Goal: Task Accomplishment & Management: Use online tool/utility

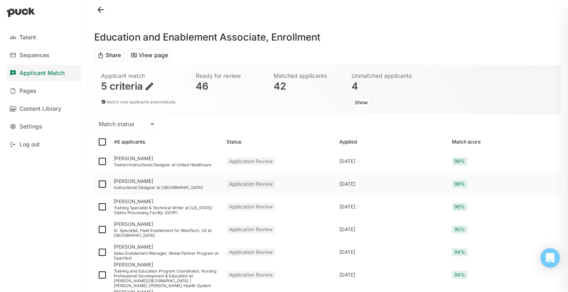
click at [191, 187] on div "Instructional Designer at [GEOGRAPHIC_DATA]" at bounding box center [167, 187] width 106 height 5
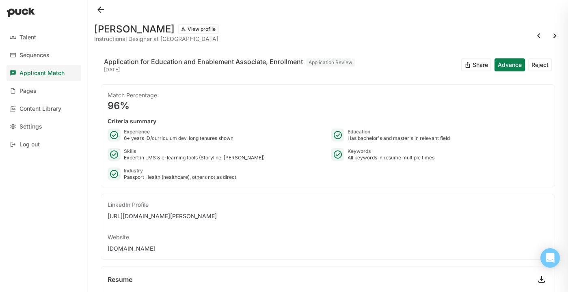
click at [103, 11] on button at bounding box center [100, 9] width 13 height 13
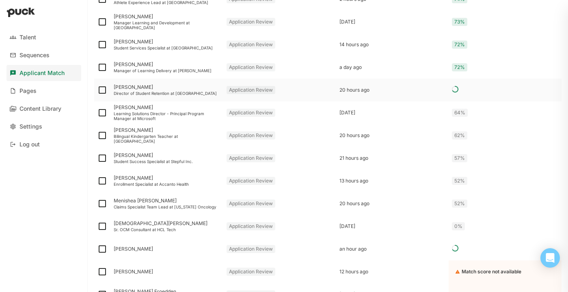
scroll to position [867, 0]
click at [103, 136] on img at bounding box center [102, 135] width 10 height 10
click at [97, 135] on input "checkbox" at bounding box center [97, 135] width 0 height 0
checkbox input "true"
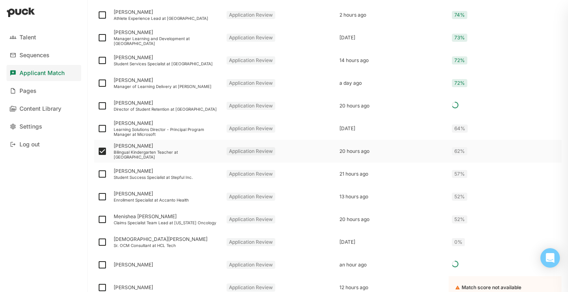
scroll to position [883, 0]
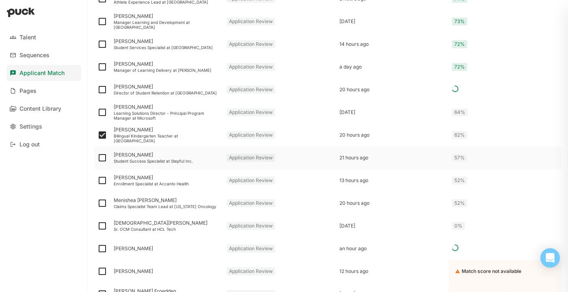
click at [102, 158] on img at bounding box center [102, 158] width 10 height 10
click at [97, 158] on input "checkbox" at bounding box center [97, 158] width 0 height 0
checkbox input "true"
click at [127, 183] on div "Enrollment Specialist at Accanto Health" at bounding box center [167, 183] width 106 height 5
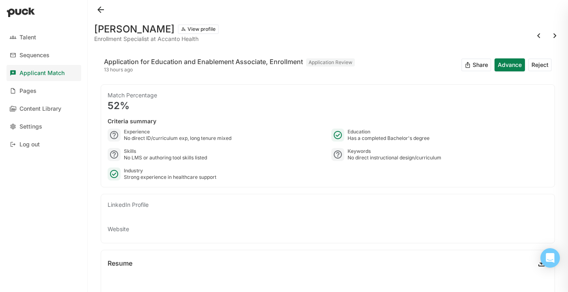
click at [102, 11] on button at bounding box center [100, 9] width 13 height 13
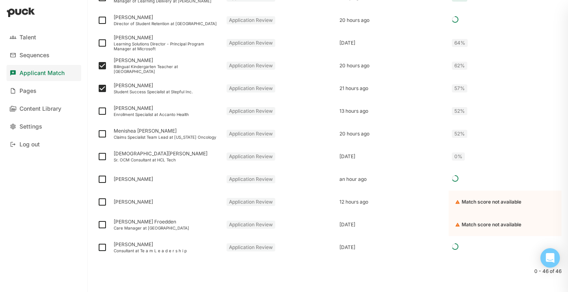
scroll to position [962, 0]
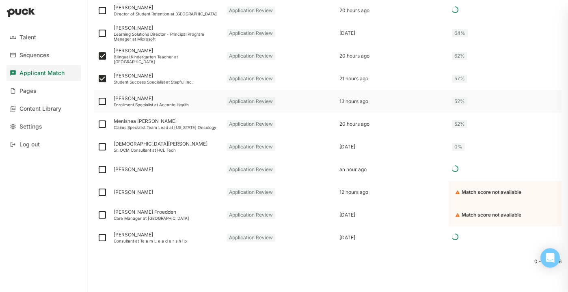
click at [102, 102] on img at bounding box center [102, 102] width 10 height 10
click at [97, 102] on input "checkbox" at bounding box center [97, 101] width 0 height 0
checkbox input "true"
click at [101, 122] on img at bounding box center [102, 124] width 10 height 10
click at [97, 124] on input "checkbox" at bounding box center [97, 124] width 0 height 0
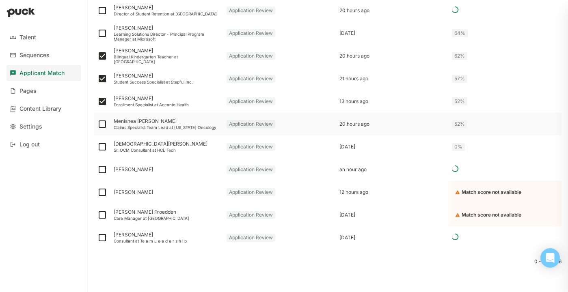
checkbox input "true"
click at [101, 143] on img at bounding box center [102, 147] width 10 height 10
click at [97, 147] on input "checkbox" at bounding box center [97, 147] width 0 height 0
checkbox input "true"
click at [100, 166] on img at bounding box center [102, 170] width 10 height 10
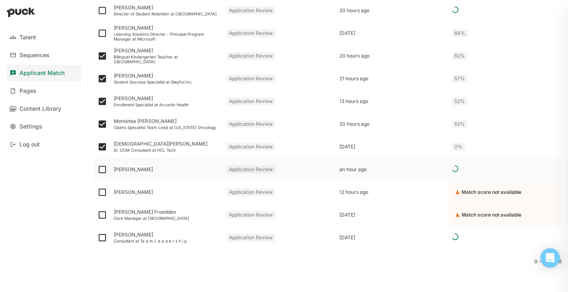
click at [97, 170] on input "checkbox" at bounding box center [97, 170] width 0 height 0
checkbox input "true"
click at [103, 190] on img at bounding box center [102, 192] width 10 height 10
click at [97, 192] on input "checkbox" at bounding box center [97, 192] width 0 height 0
checkbox input "true"
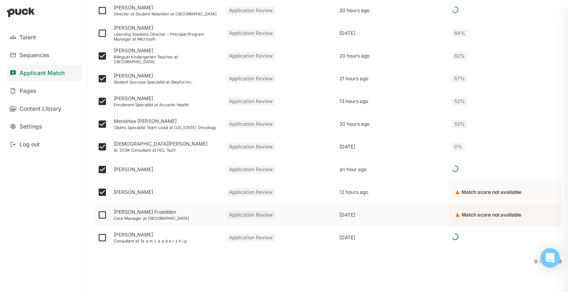
click at [101, 212] on img at bounding box center [102, 215] width 10 height 10
click at [97, 215] on input "checkbox" at bounding box center [97, 215] width 0 height 0
checkbox input "true"
click at [103, 237] on img at bounding box center [102, 238] width 10 height 10
click at [97, 238] on input "checkbox" at bounding box center [97, 238] width 0 height 0
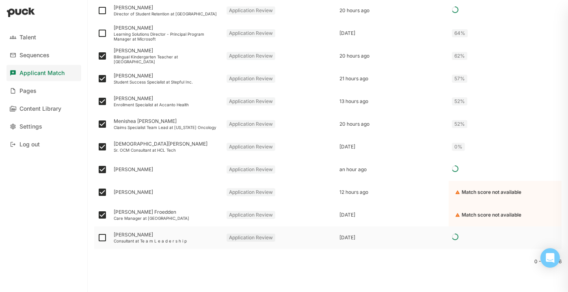
checkbox input "true"
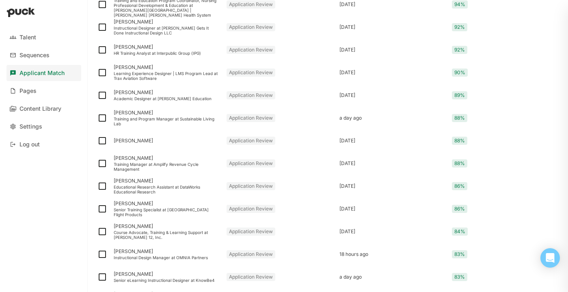
scroll to position [0, 0]
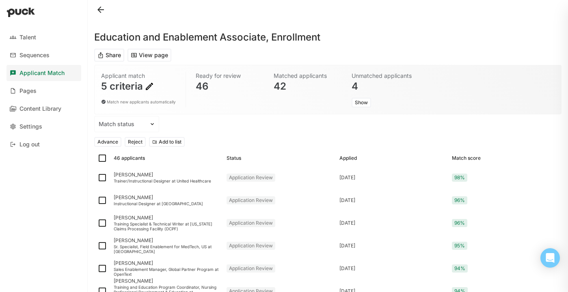
click at [133, 138] on button "Reject" at bounding box center [135, 142] width 21 height 10
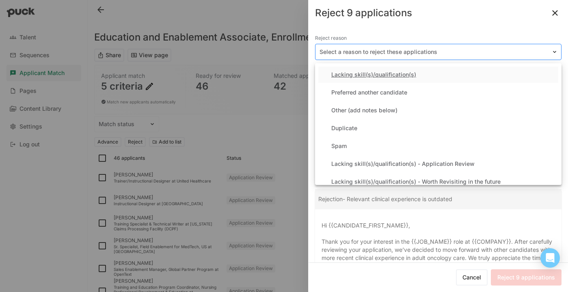
click at [404, 50] on div at bounding box center [433, 52] width 228 height 9
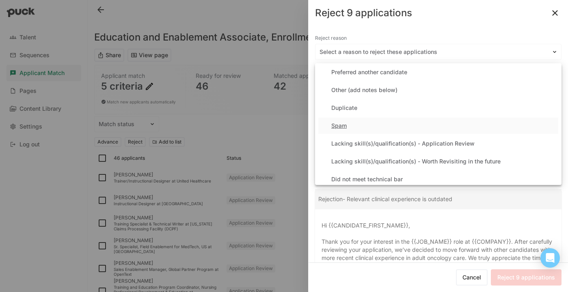
scroll to position [22, 0]
click at [386, 142] on div "Lacking skill(s)/qualification(s) - Application Review" at bounding box center [402, 142] width 143 height 7
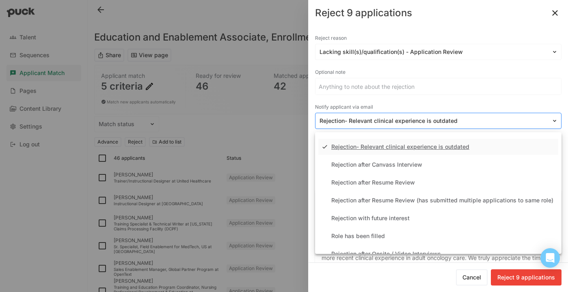
click at [379, 121] on div at bounding box center [433, 121] width 228 height 9
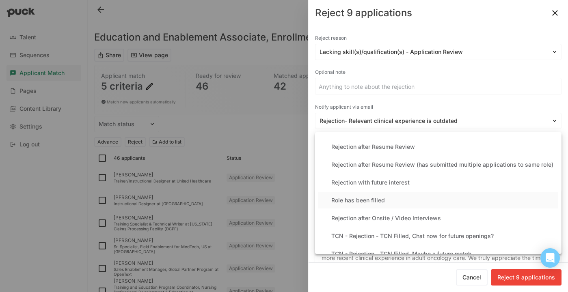
scroll to position [34, 0]
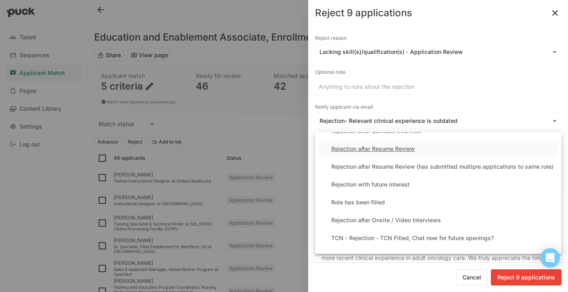
click at [383, 152] on div "Rejection after Resume Review" at bounding box center [373, 149] width 84 height 7
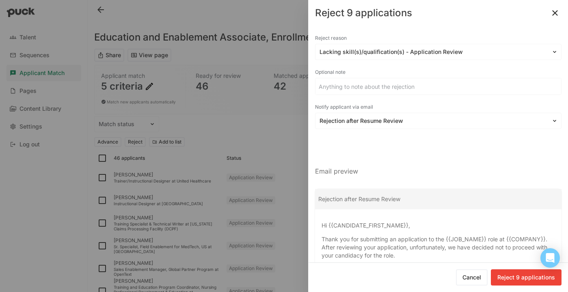
scroll to position [66, 0]
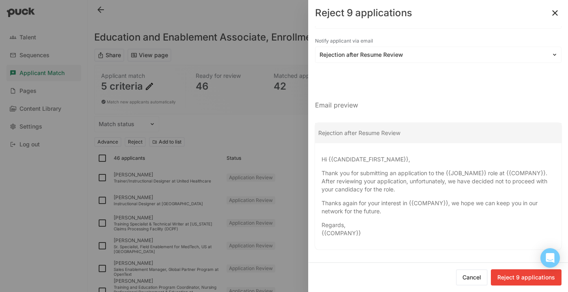
click at [521, 278] on button "Reject 9 applications" at bounding box center [525, 277] width 71 height 16
checkbox input "false"
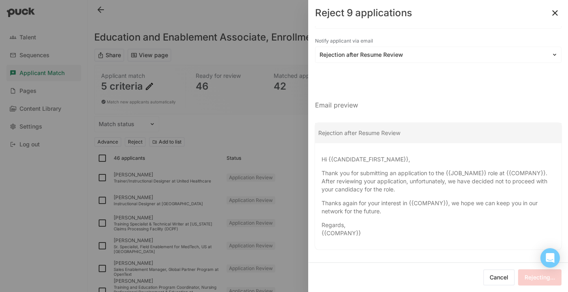
checkbox input "false"
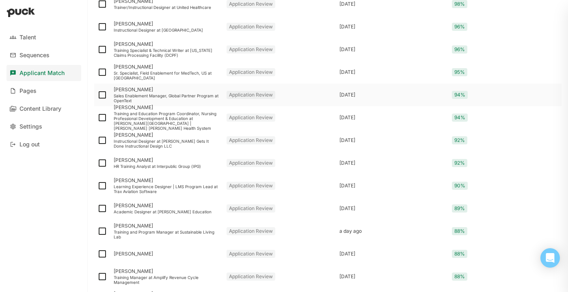
scroll to position [198, 0]
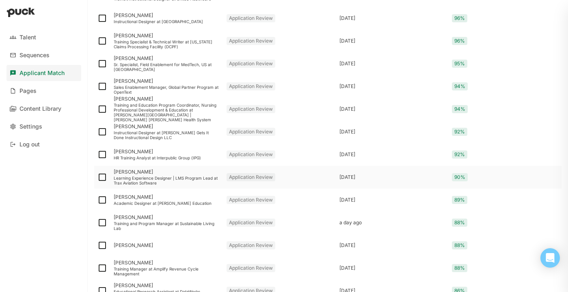
click at [155, 181] on div "Learning Experience Designer | LMS Program Lead at Trax Aviation Software" at bounding box center [167, 181] width 106 height 10
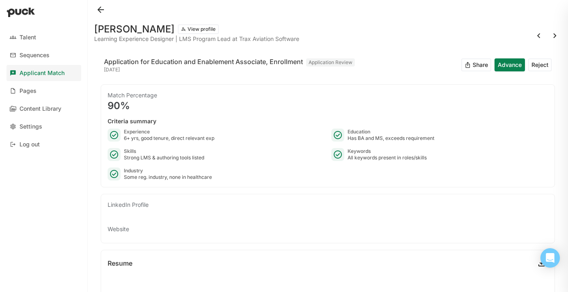
click at [100, 6] on button at bounding box center [100, 9] width 13 height 13
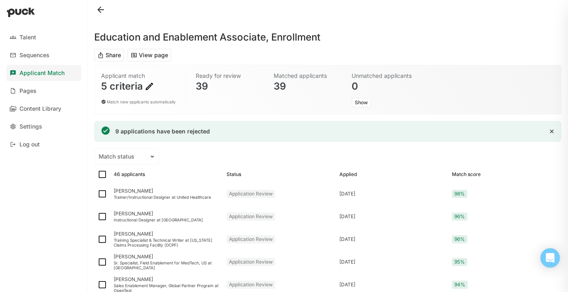
click at [150, 85] on img at bounding box center [149, 87] width 10 height 10
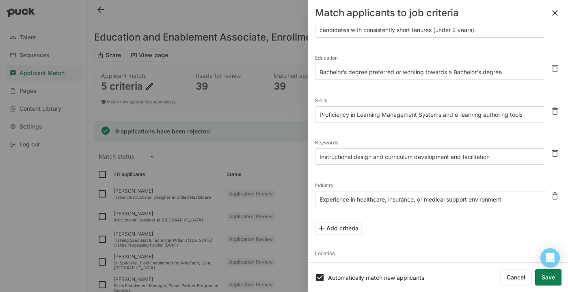
scroll to position [47, 0]
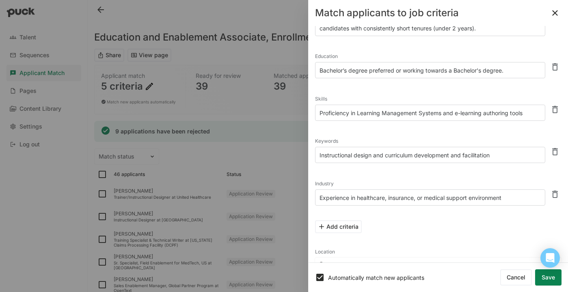
click at [337, 225] on button "Add criteria" at bounding box center [338, 226] width 47 height 13
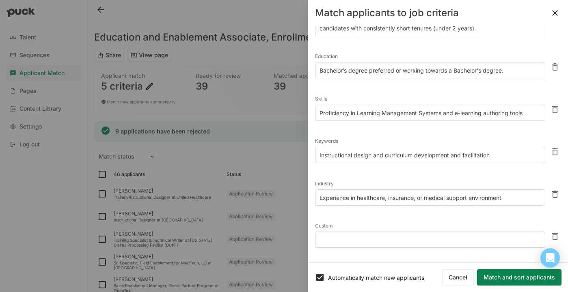
click at [346, 237] on textarea at bounding box center [430, 240] width 230 height 16
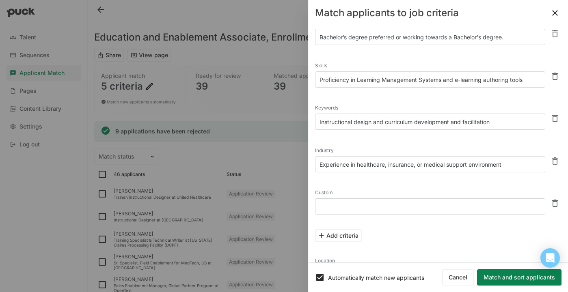
scroll to position [82, 0]
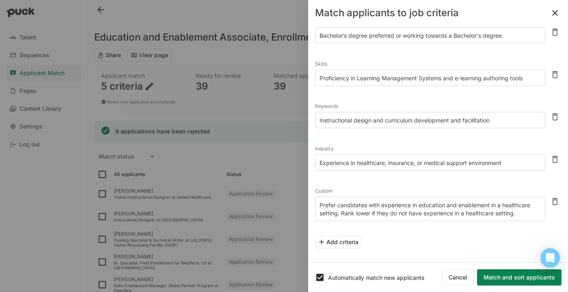
type textarea "Prefer candidates with experience in education and enablement in a healthcare s…"
click at [502, 275] on button "Match and sort applicants" at bounding box center [519, 277] width 84 height 16
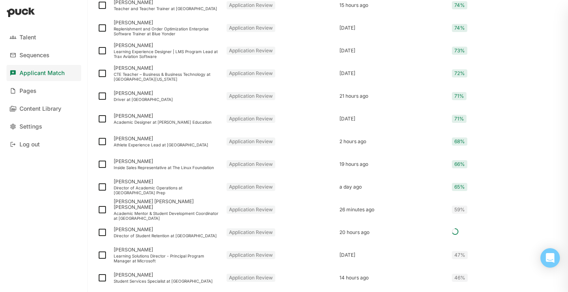
scroll to position [774, 0]
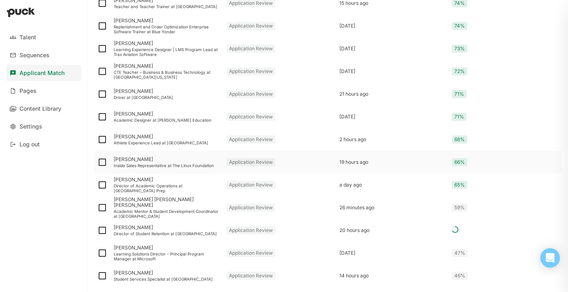
click at [174, 167] on div "Inside Sales Representative at The Linux Foundation" at bounding box center [167, 165] width 106 height 5
